Goal: Go to known website: Access a specific website the user already knows

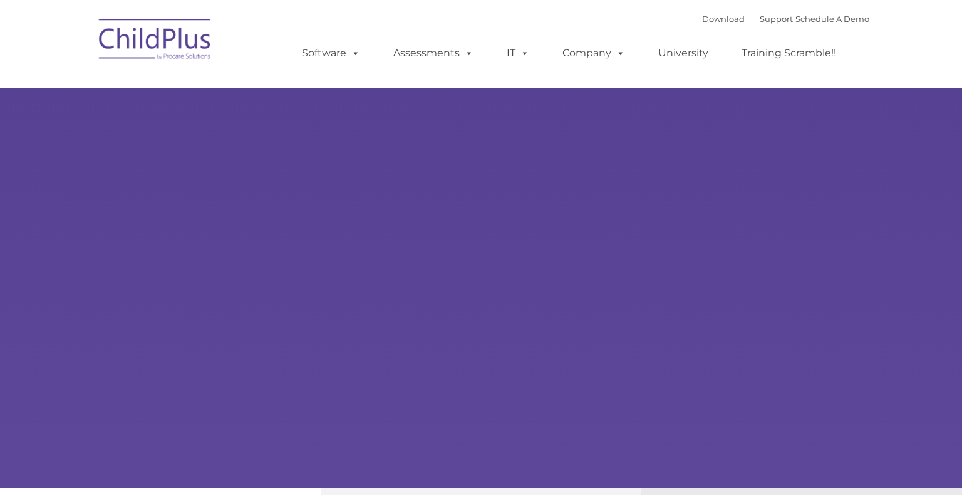
type input ""
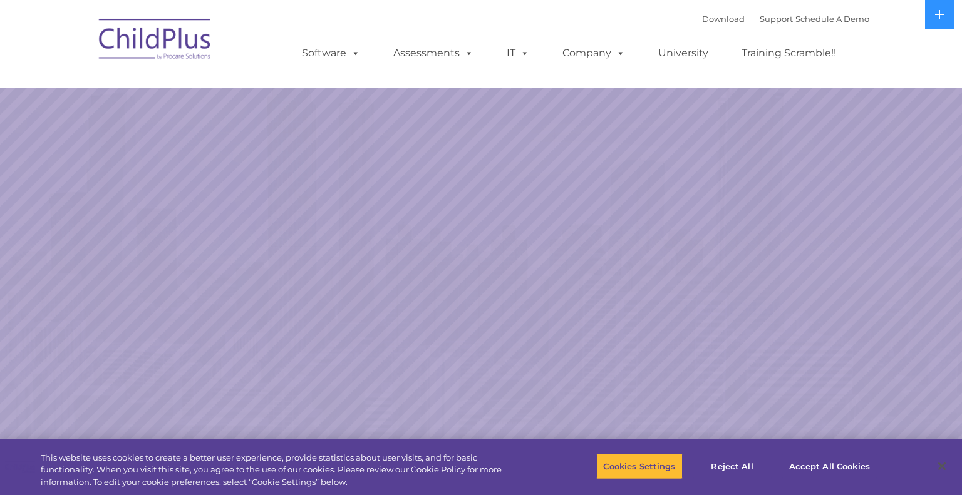
select select "MEDIUM"
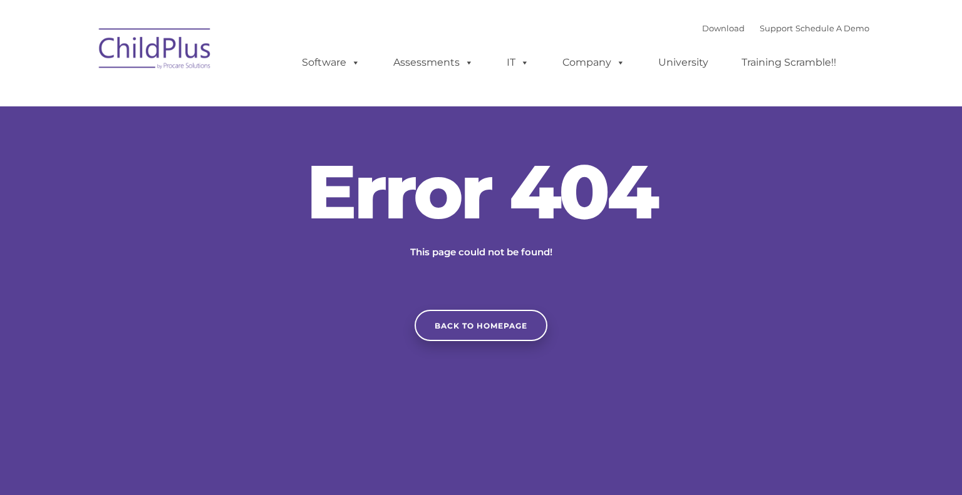
type input ""
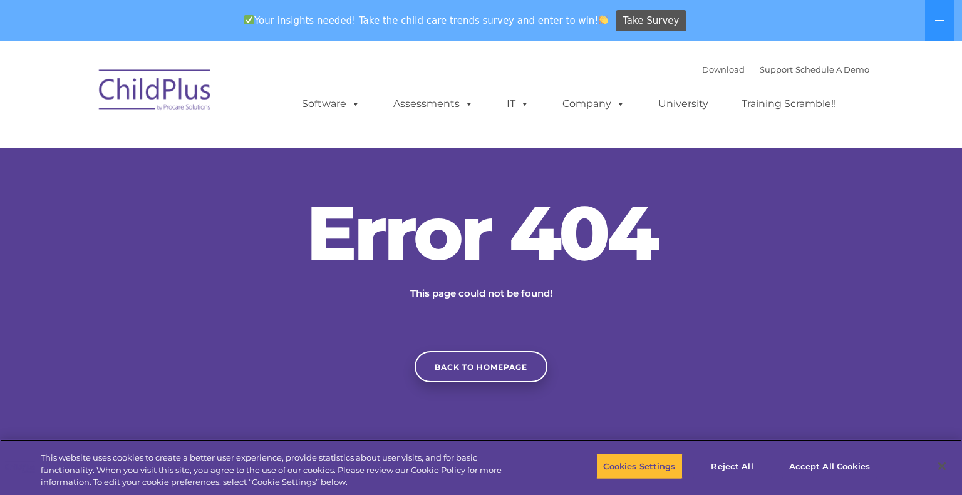
scroll to position [4, 0]
